Goal: Use online tool/utility: Use online tool/utility

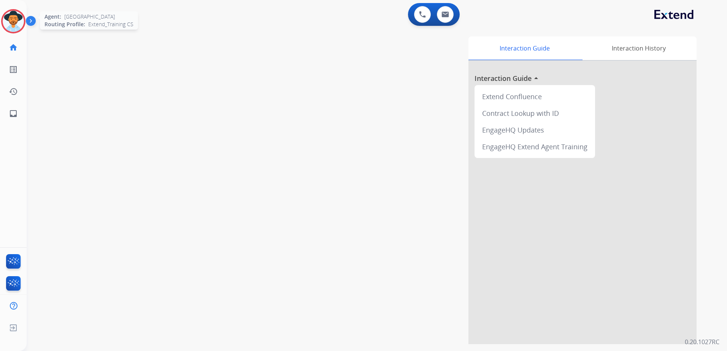
click at [17, 19] on img at bounding box center [13, 21] width 21 height 21
